Goal: Task Accomplishment & Management: Complete application form

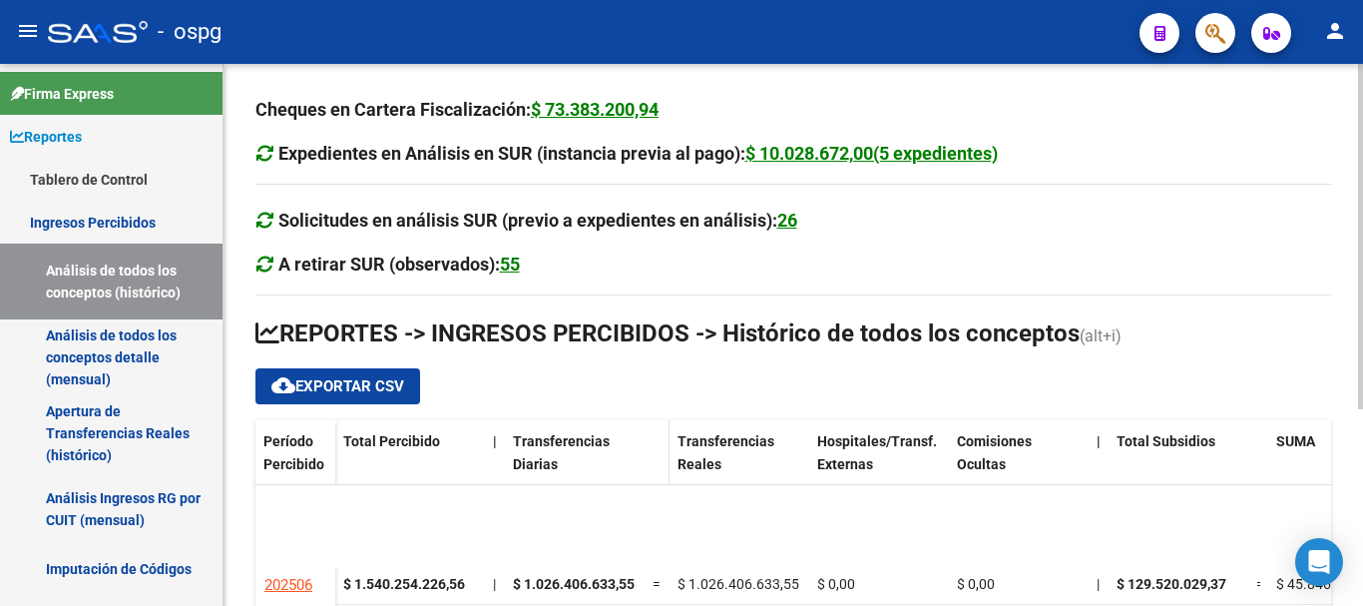
scroll to position [100, 0]
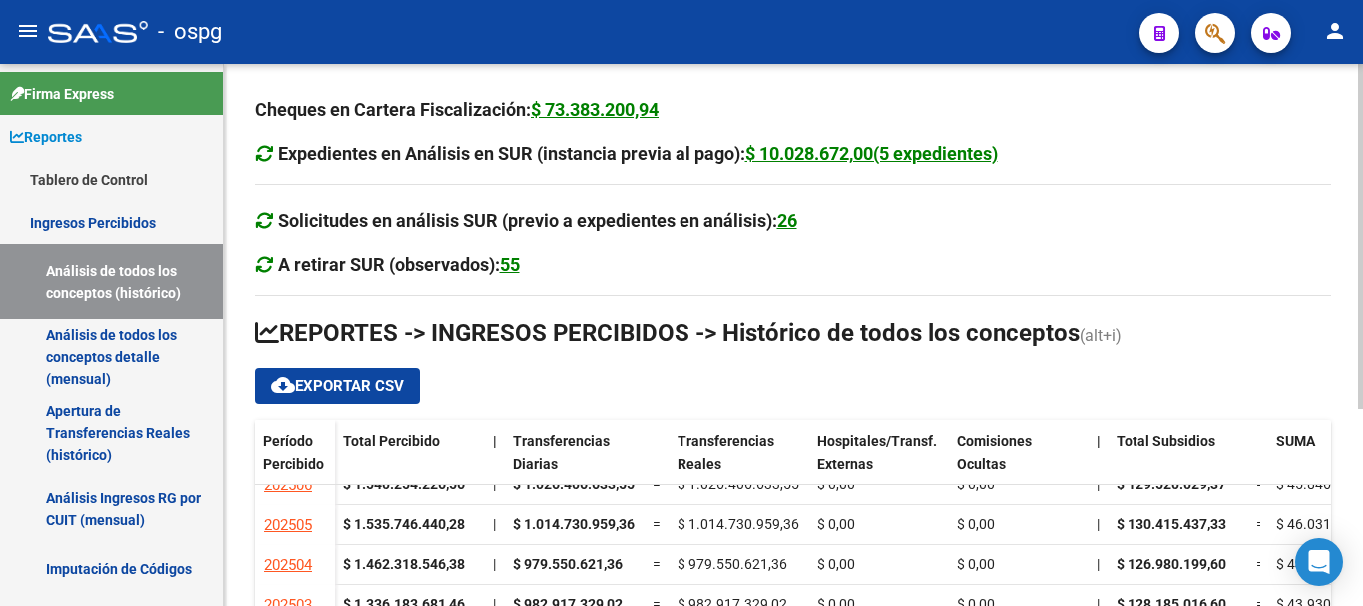
click at [1362, 554] on div at bounding box center [1360, 335] width 5 height 542
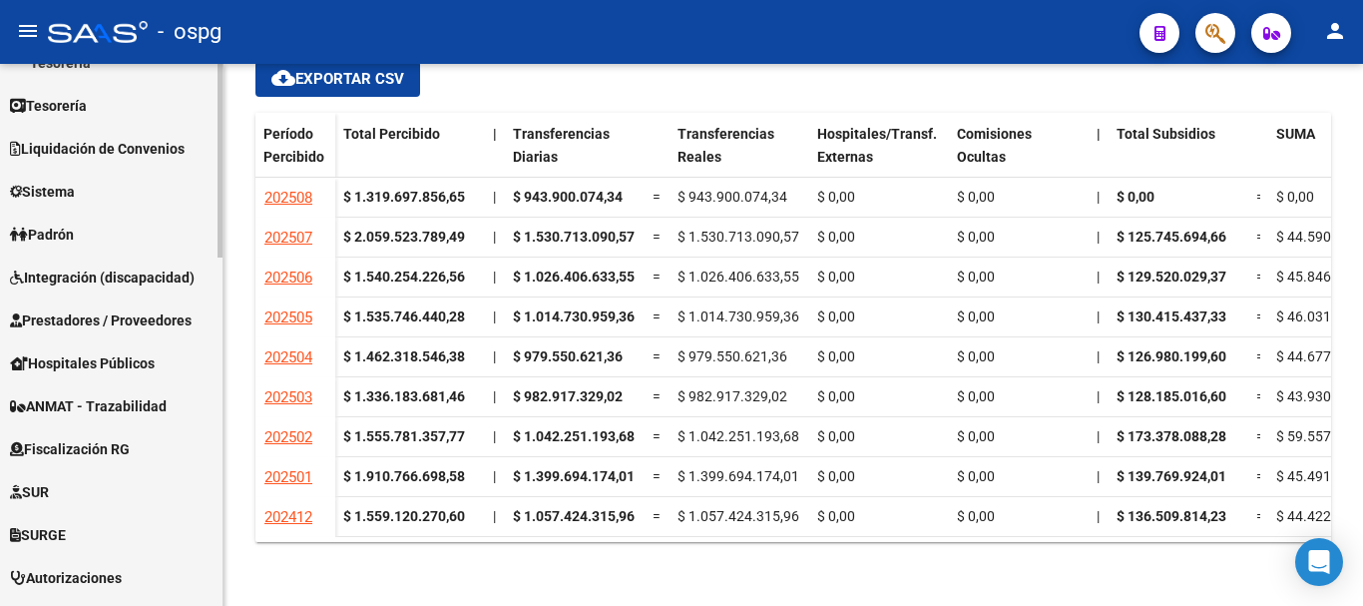
scroll to position [572, 0]
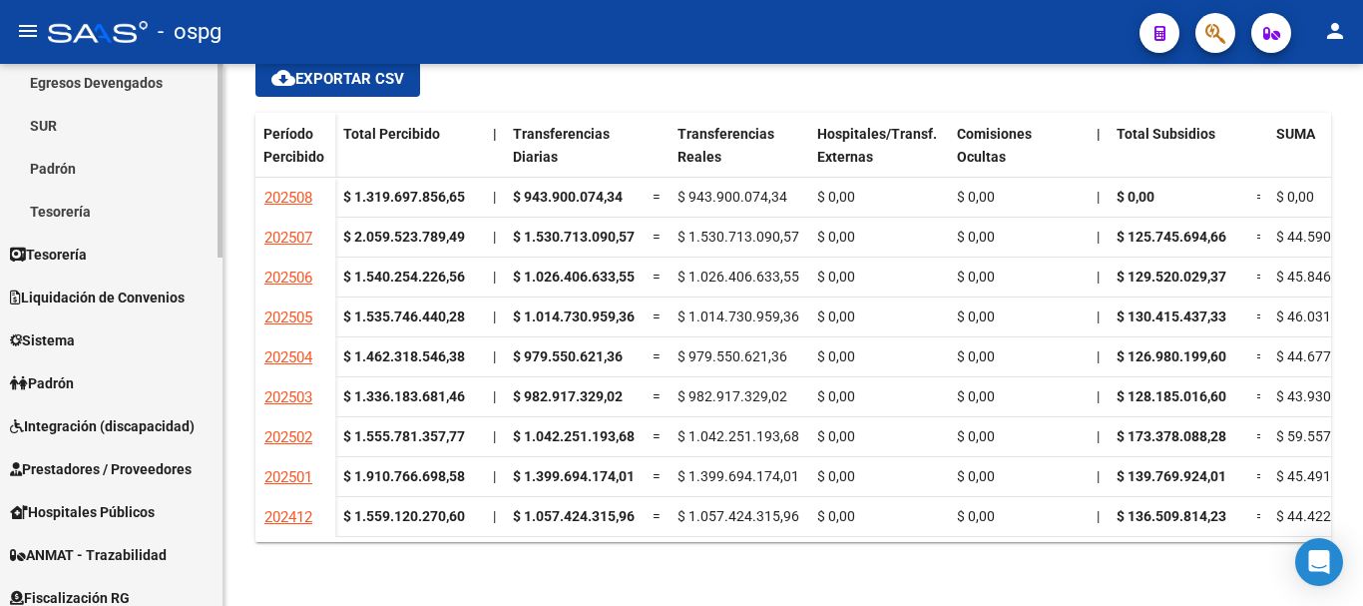
click at [46, 341] on span "Sistema" at bounding box center [42, 340] width 65 height 22
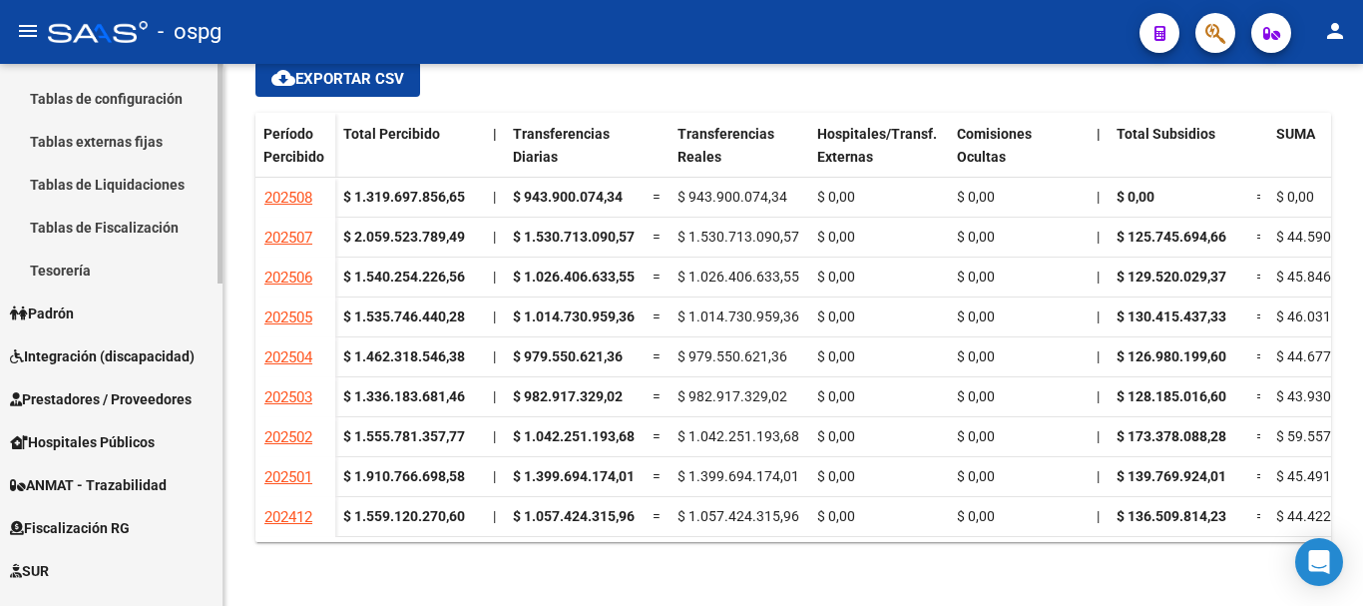
scroll to position [397, 0]
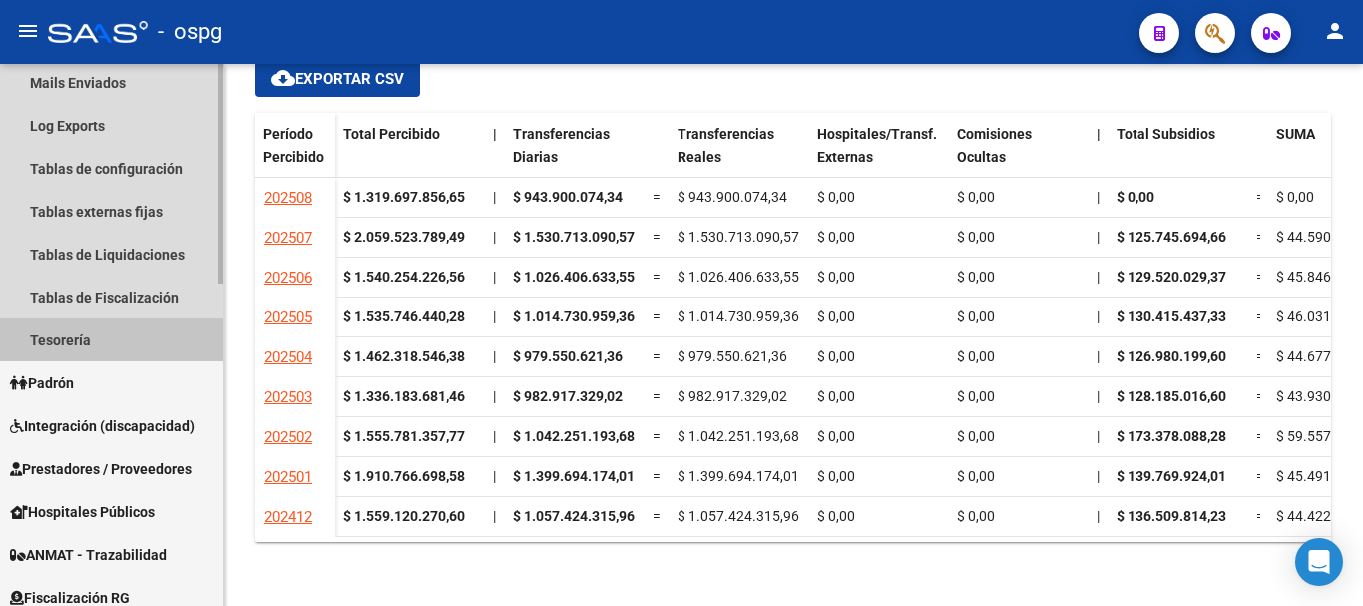
click at [81, 337] on link "Tesorería" at bounding box center [111, 339] width 223 height 43
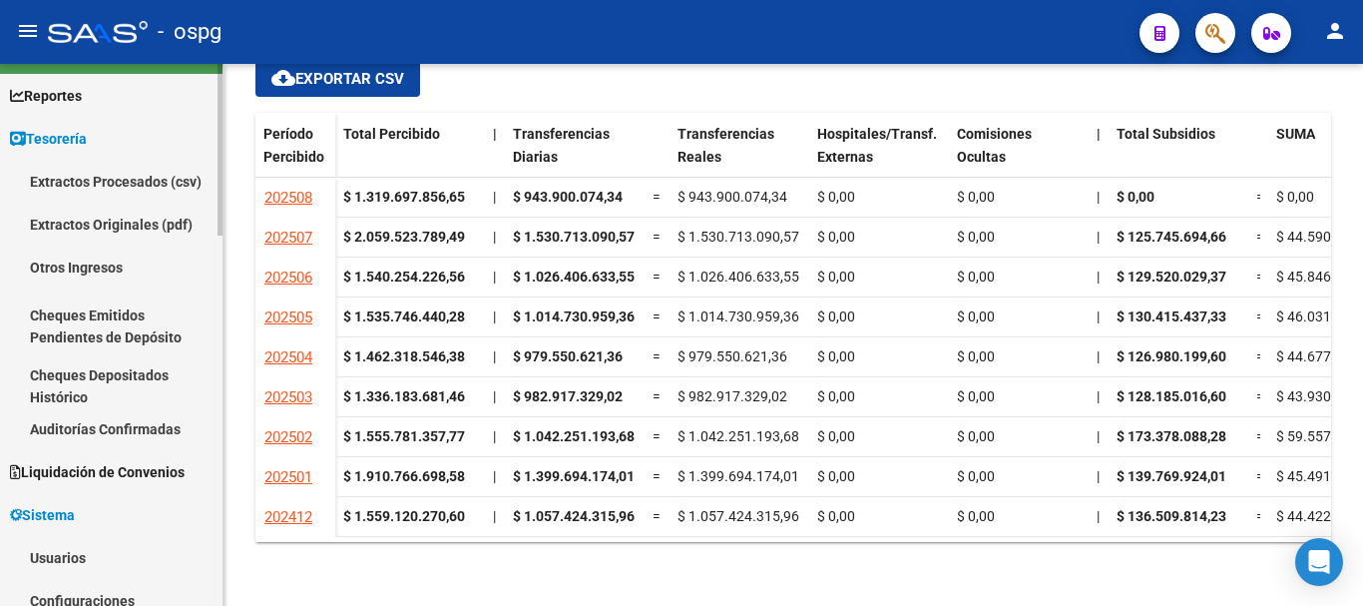
scroll to position [0, 0]
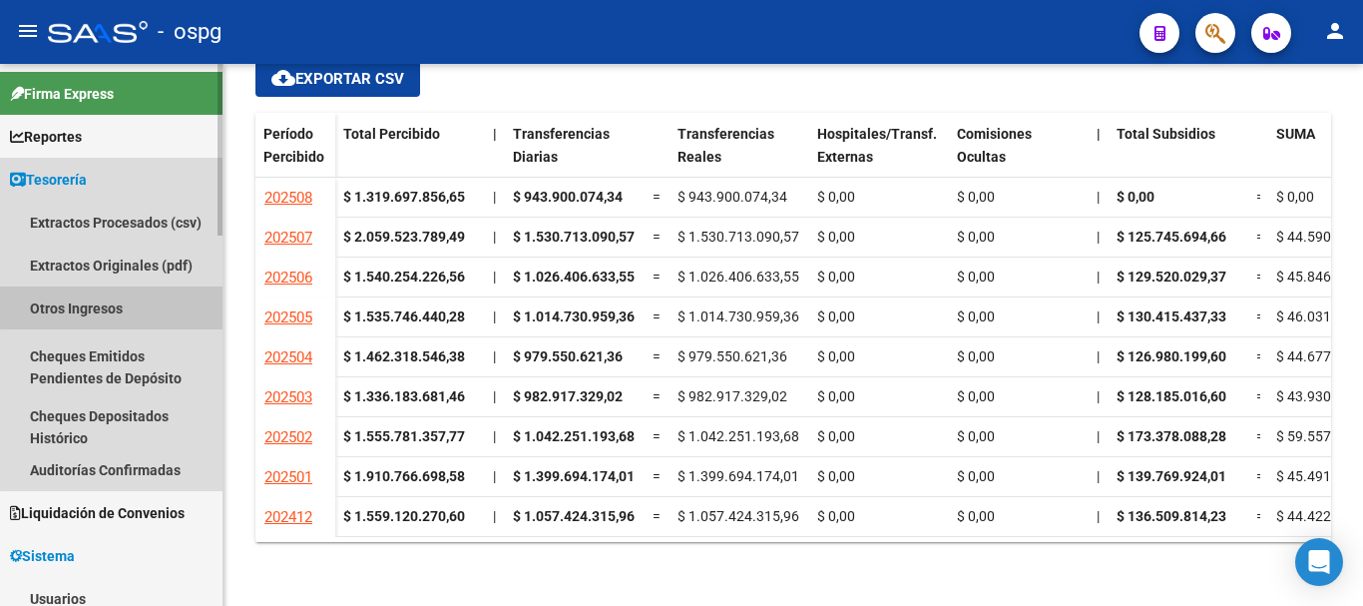
click at [114, 305] on link "Otros Ingresos" at bounding box center [111, 307] width 223 height 43
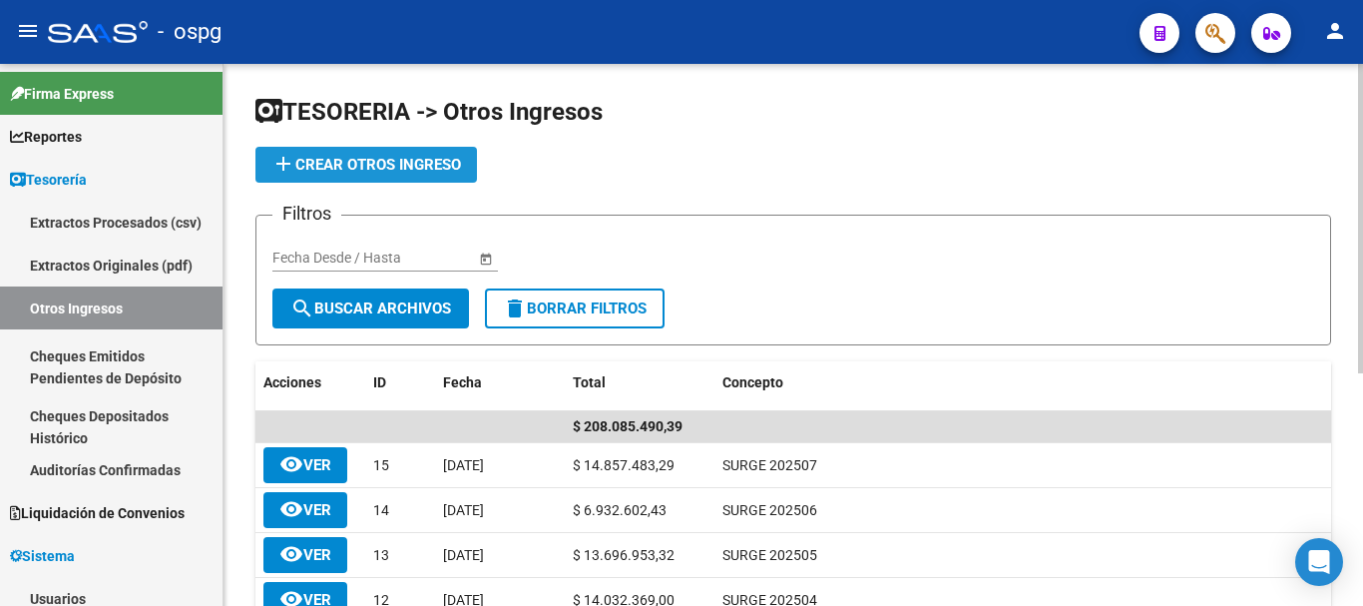
click at [331, 159] on span "add Crear Otros Ingreso" at bounding box center [366, 165] width 190 height 18
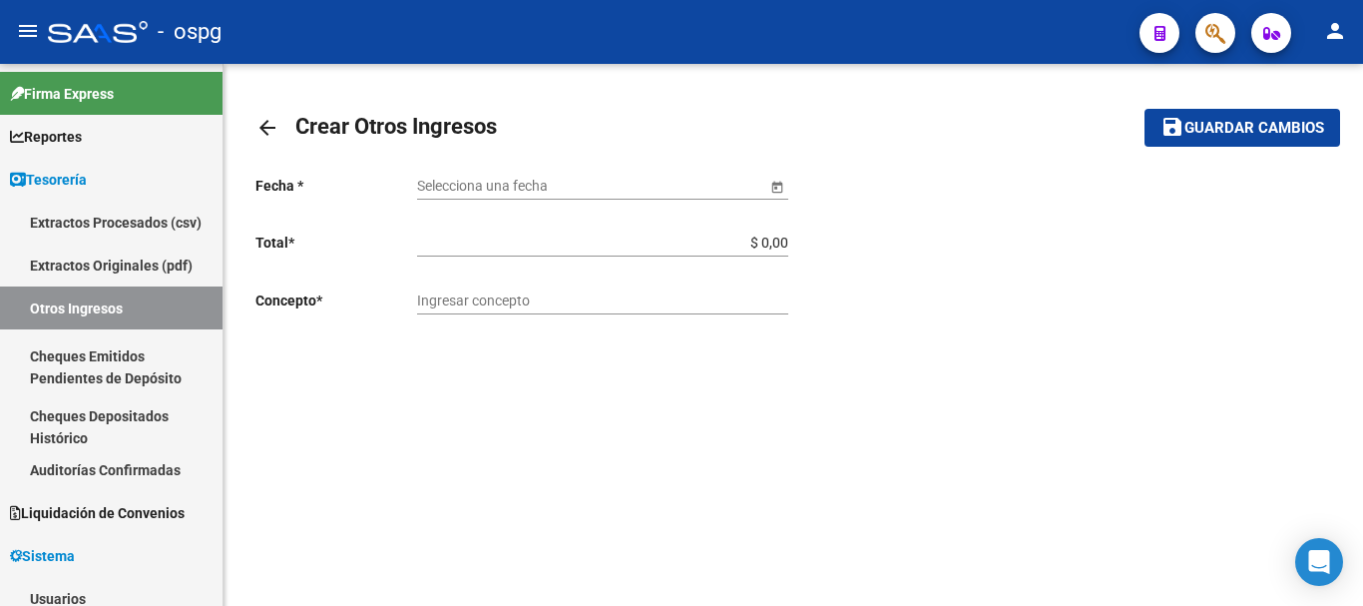
click at [780, 181] on span "Open calendar" at bounding box center [778, 187] width 48 height 48
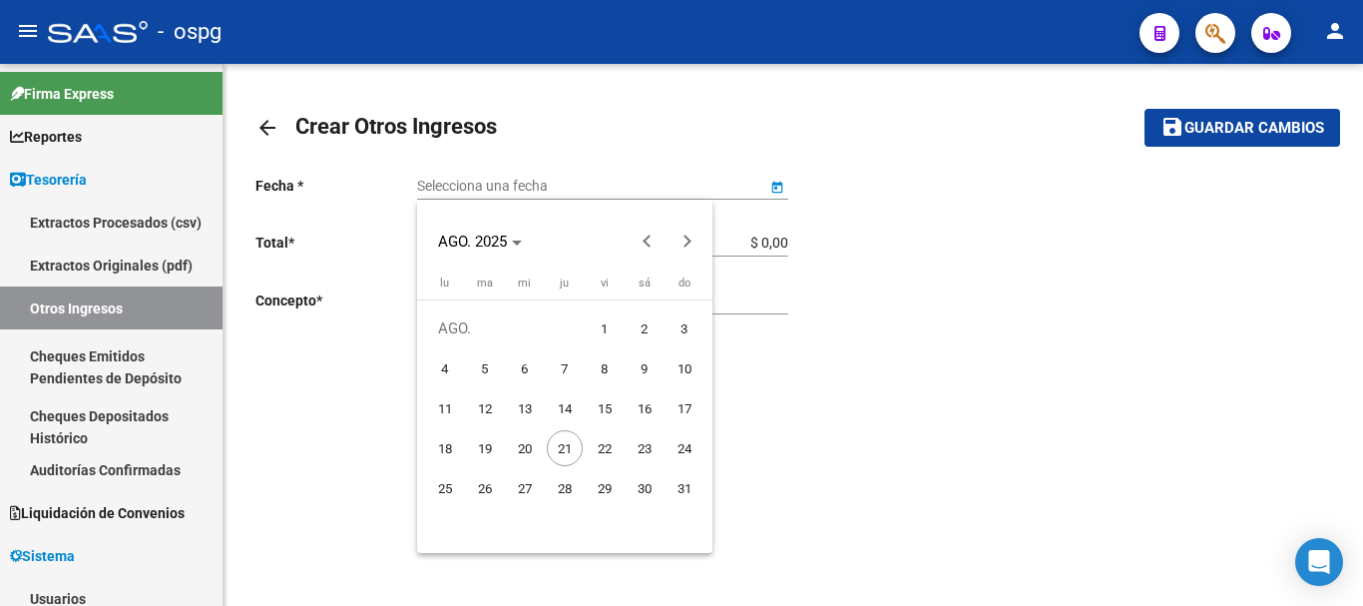
click at [528, 450] on span "20" at bounding box center [525, 448] width 36 height 36
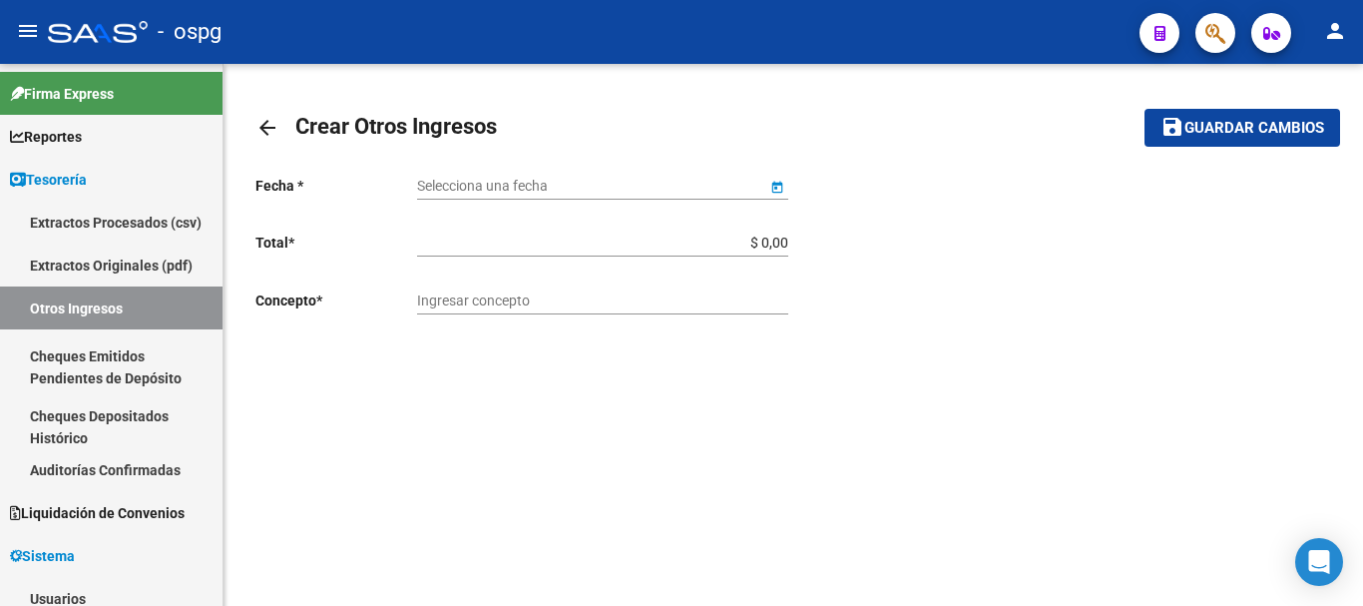
type input "[DATE]"
click at [603, 238] on input "$ 0,00" at bounding box center [602, 243] width 371 height 17
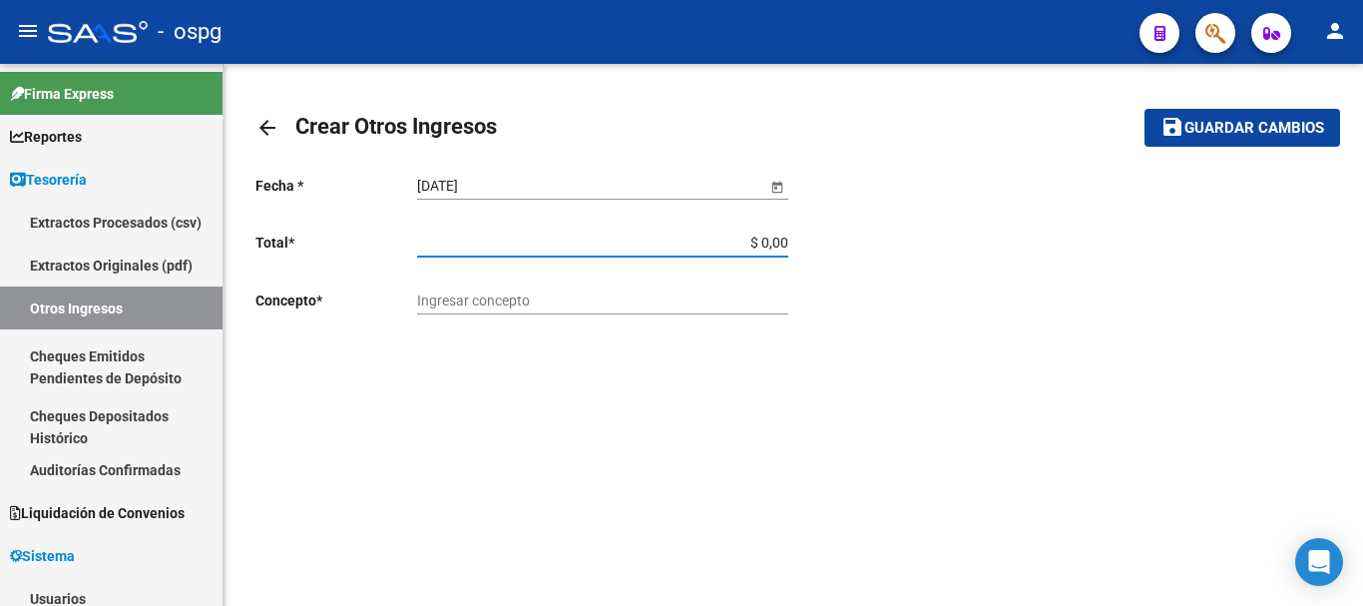
click at [504, 303] on input "Ingresar concepto" at bounding box center [602, 300] width 371 height 17
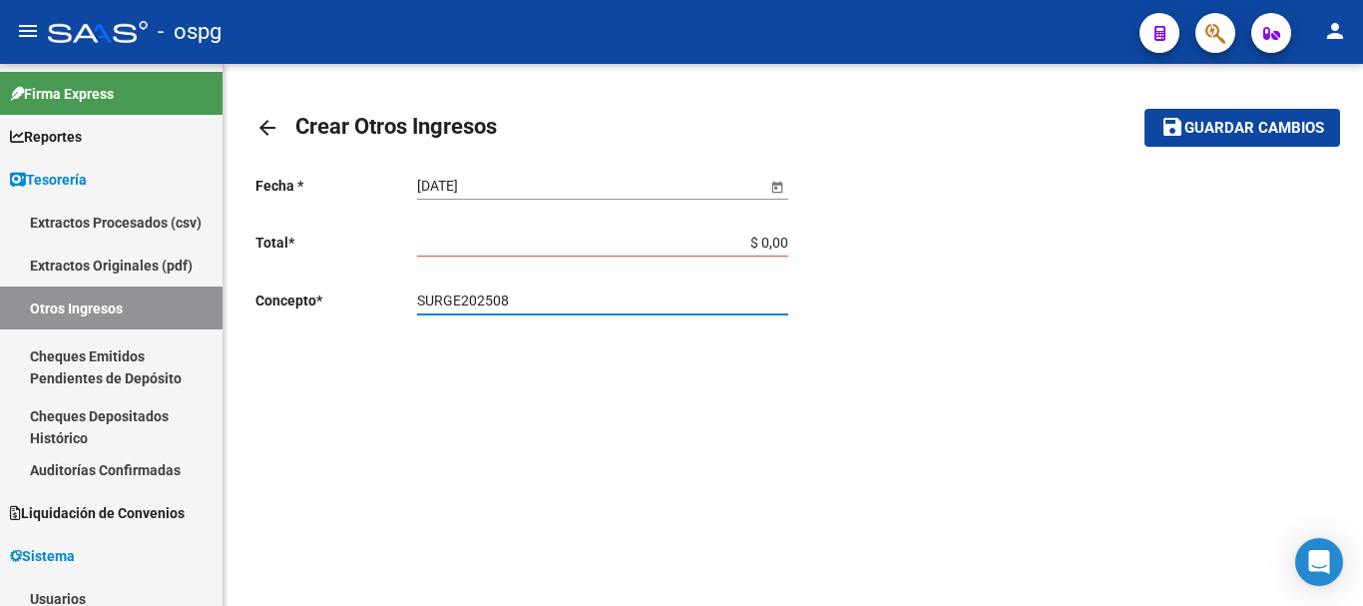
click at [458, 301] on input "SURGE202508" at bounding box center [602, 300] width 371 height 17
type input "SURGE 202508"
drag, startPoint x: 753, startPoint y: 244, endPoint x: 777, endPoint y: 259, distance: 28.2
click at [777, 259] on div "$ 0,00 Ingresar total" at bounding box center [602, 245] width 371 height 57
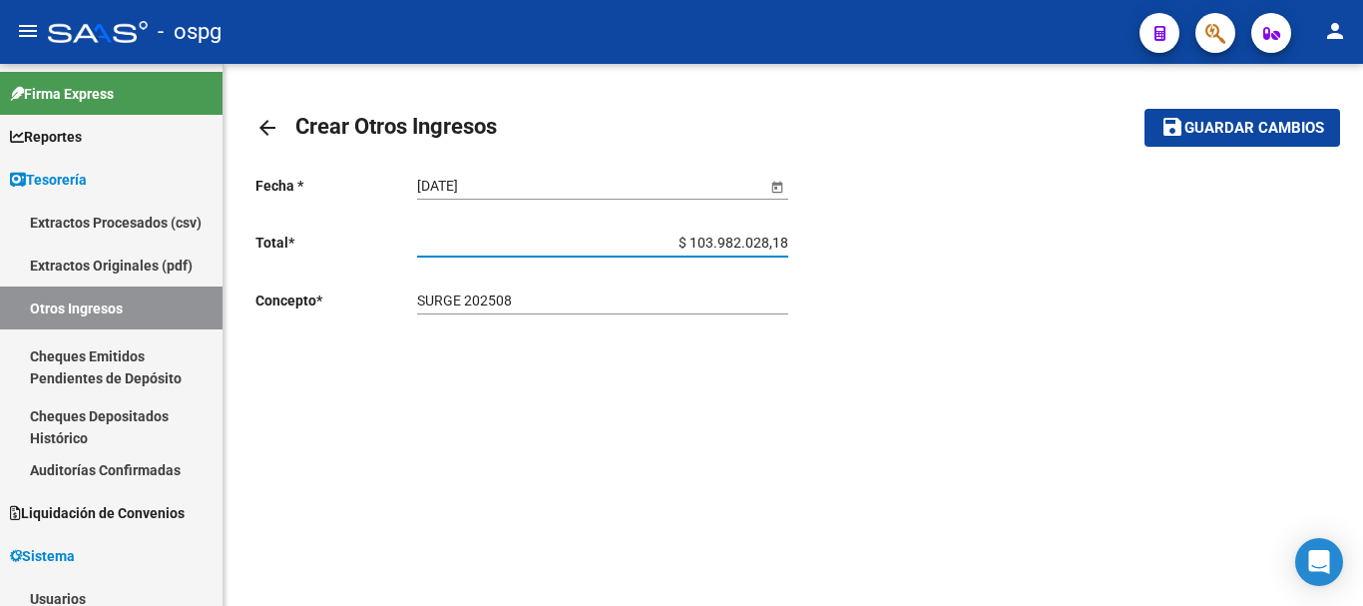
click at [702, 238] on input "$ 103.982.028,18" at bounding box center [602, 243] width 371 height 17
type input "$ 13.982.028,18"
click at [1259, 135] on span "Guardar cambios" at bounding box center [1255, 129] width 140 height 18
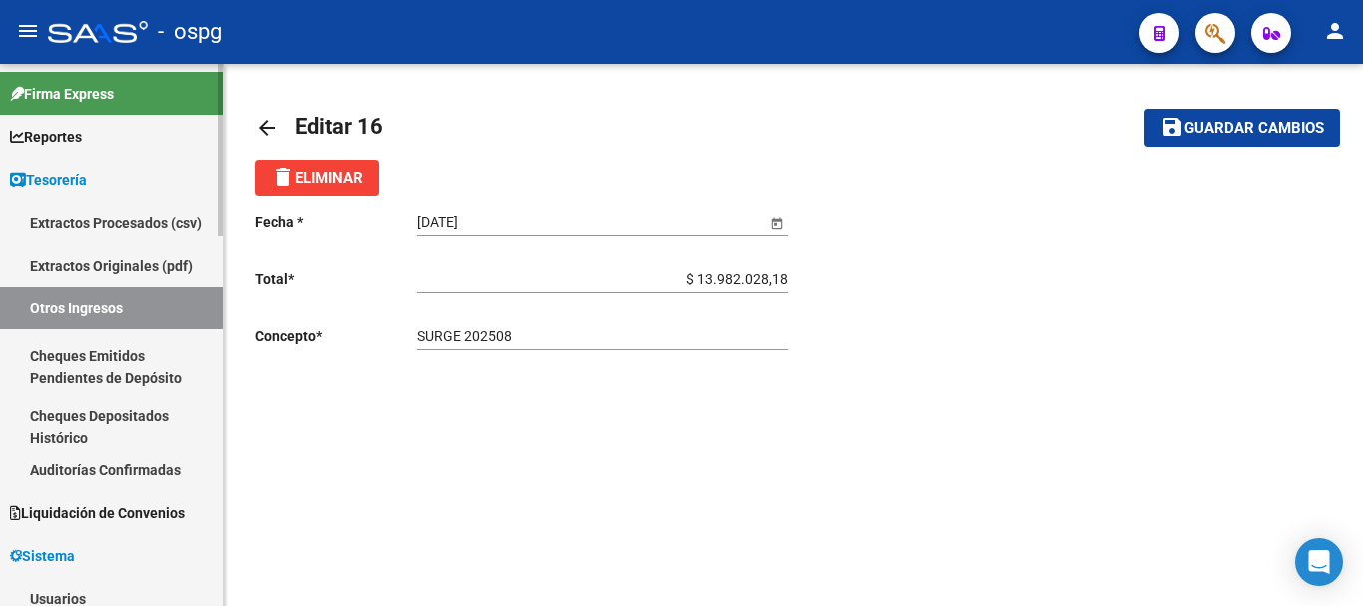
click at [97, 309] on link "Otros Ingresos" at bounding box center [111, 307] width 223 height 43
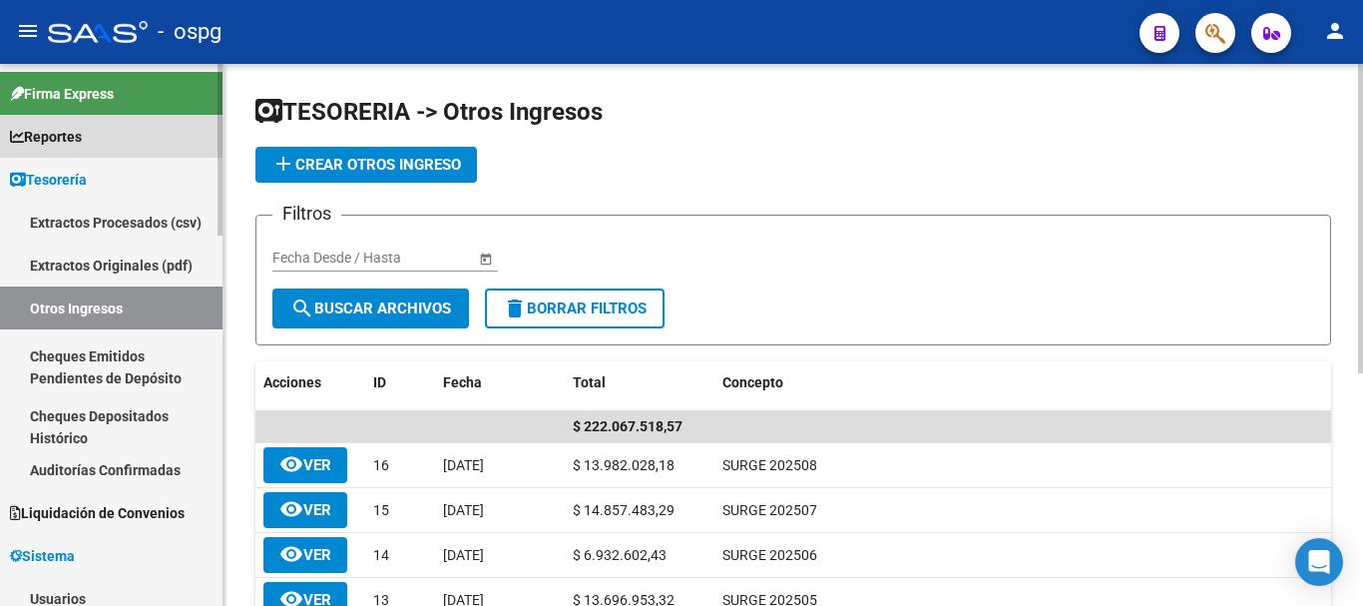
click at [80, 139] on span "Reportes" at bounding box center [46, 137] width 72 height 22
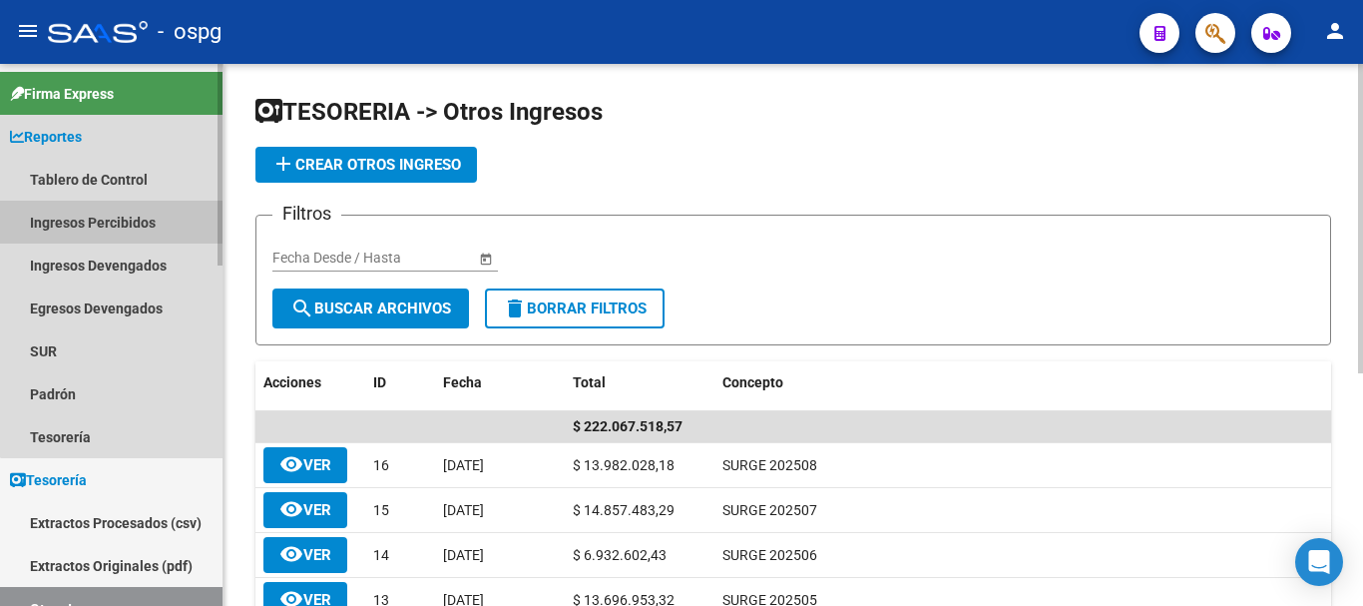
click at [129, 227] on link "Ingresos Percibidos" at bounding box center [111, 222] width 223 height 43
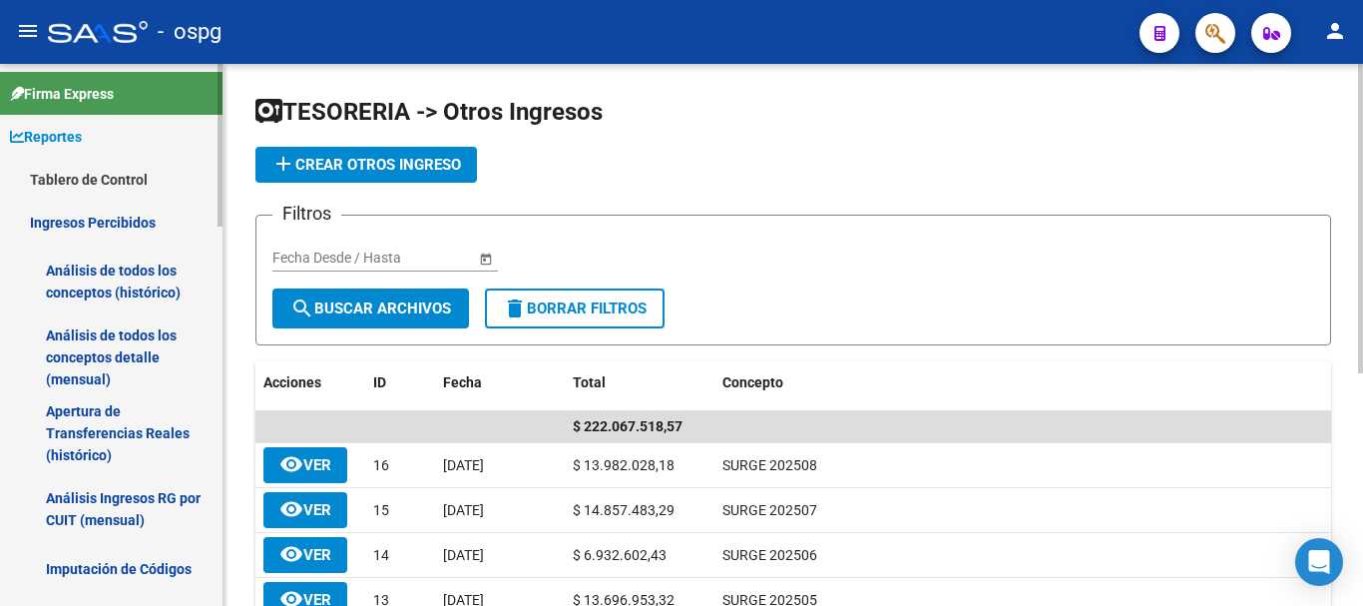
click at [132, 292] on link "Análisis de todos los conceptos (histórico)" at bounding box center [111, 282] width 223 height 76
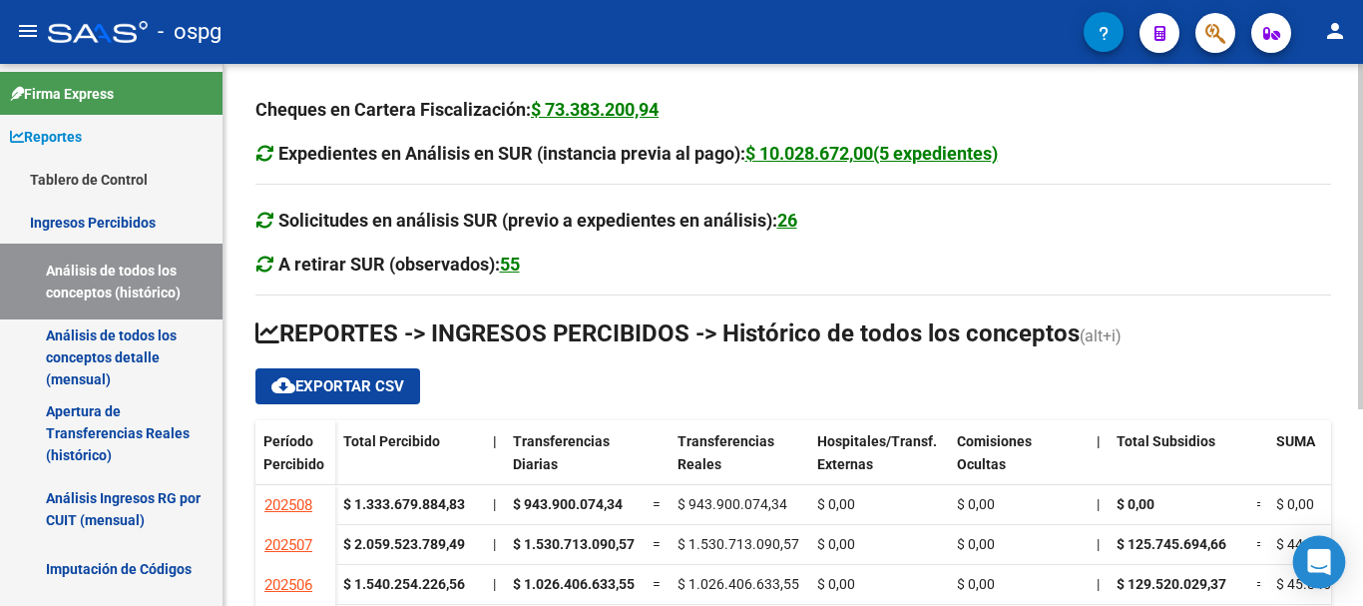
click at [1325, 584] on body "menu - ospg person Firma Express Reportes Tablero de Control Ingresos Percibido…" at bounding box center [681, 303] width 1363 height 606
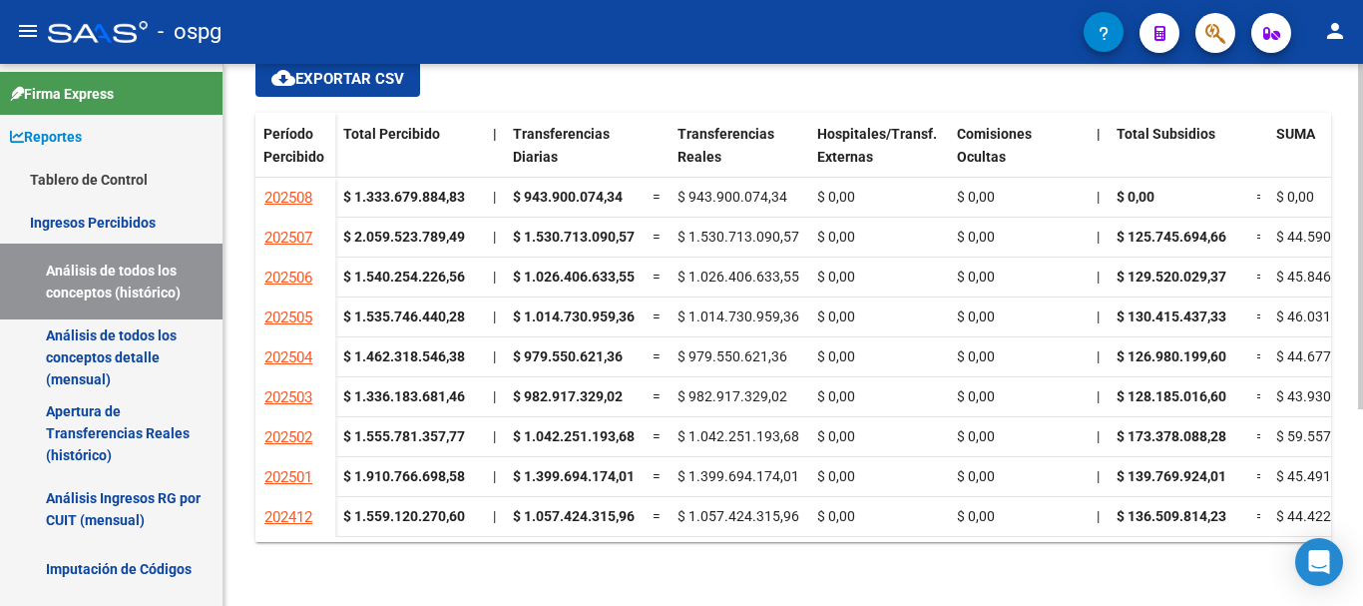
click at [1362, 576] on div at bounding box center [1360, 335] width 5 height 542
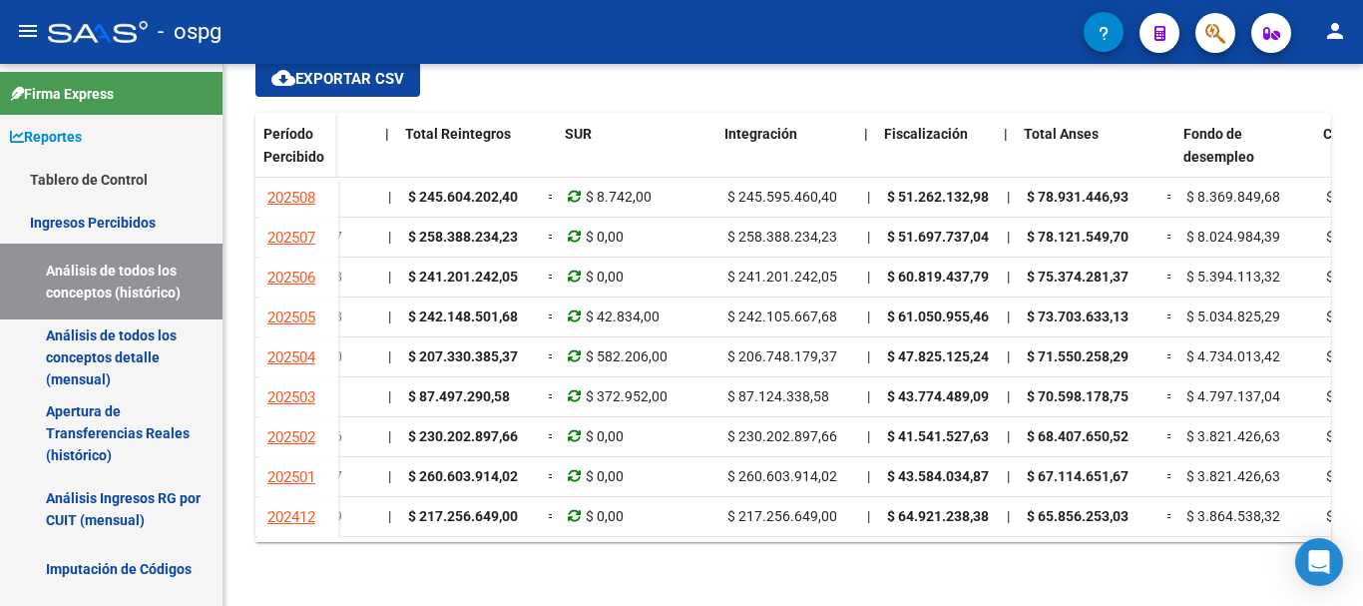
scroll to position [0, 1450]
